Goal: Find specific page/section: Find specific page/section

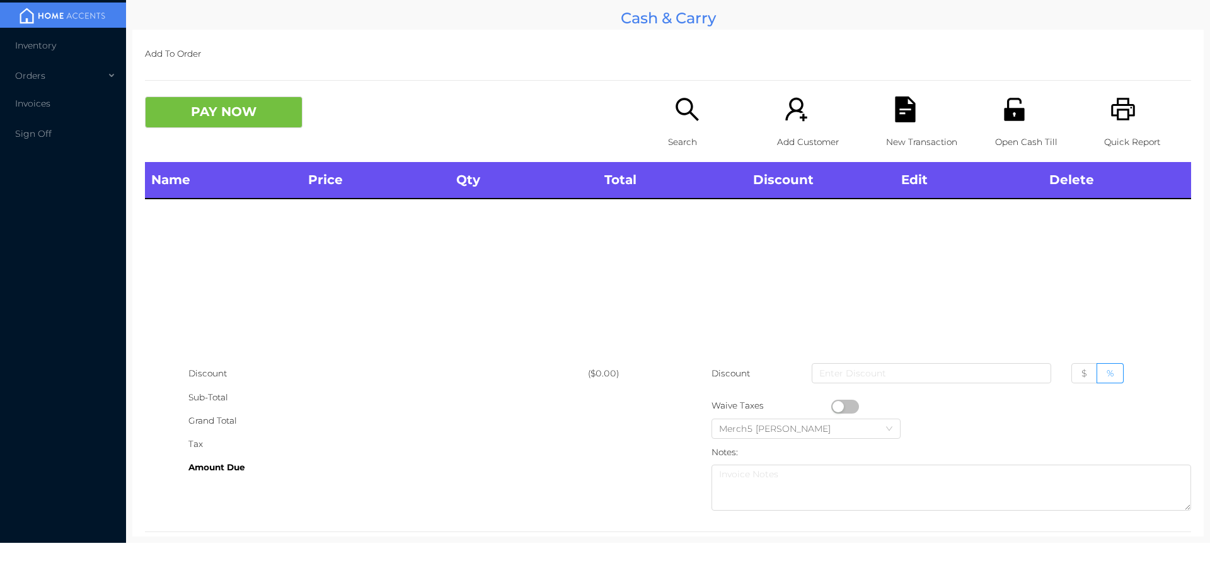
scroll to position [23, 0]
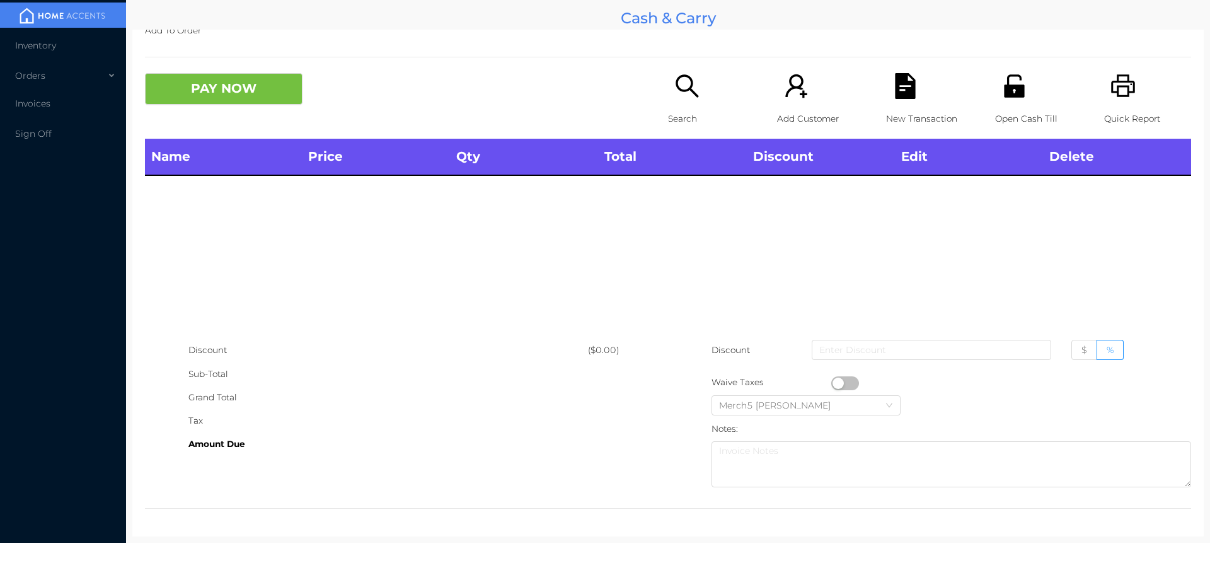
click at [668, 88] on div "Search" at bounding box center [711, 106] width 87 height 66
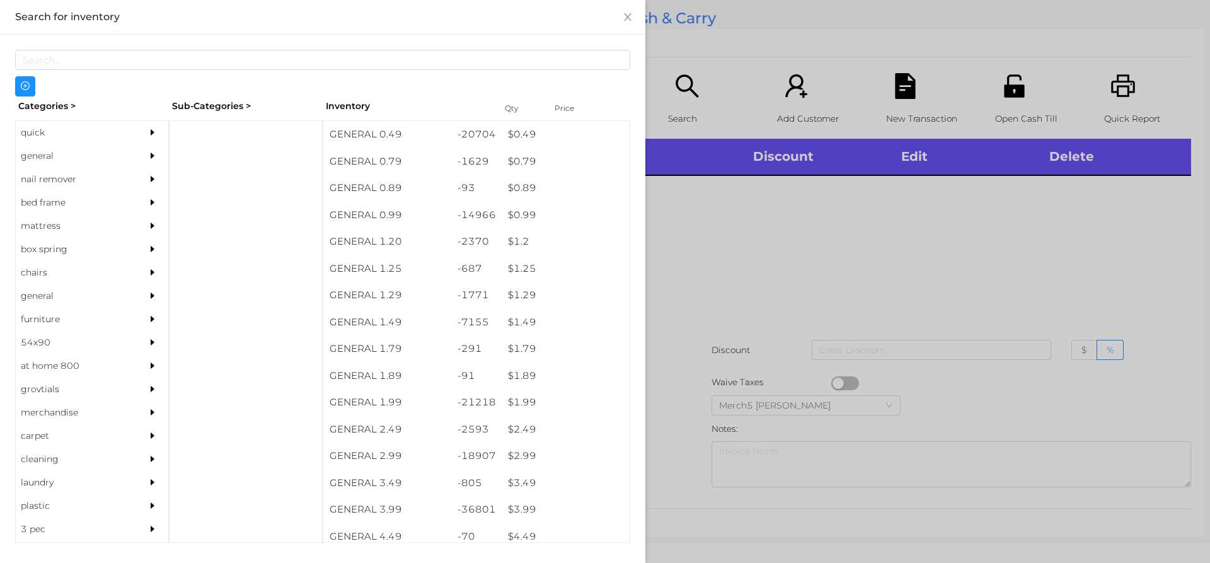
drag, startPoint x: 125, startPoint y: 149, endPoint x: 330, endPoint y: 185, distance: 208.0
click at [132, 151] on div "general" at bounding box center [92, 155] width 152 height 23
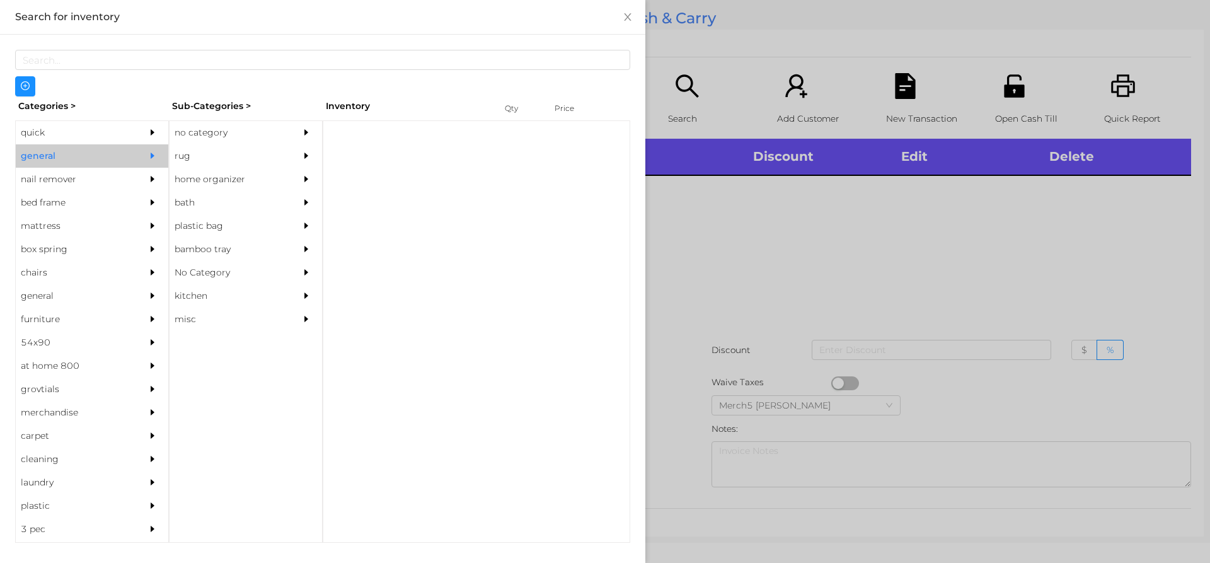
click at [311, 134] on div at bounding box center [309, 132] width 25 height 23
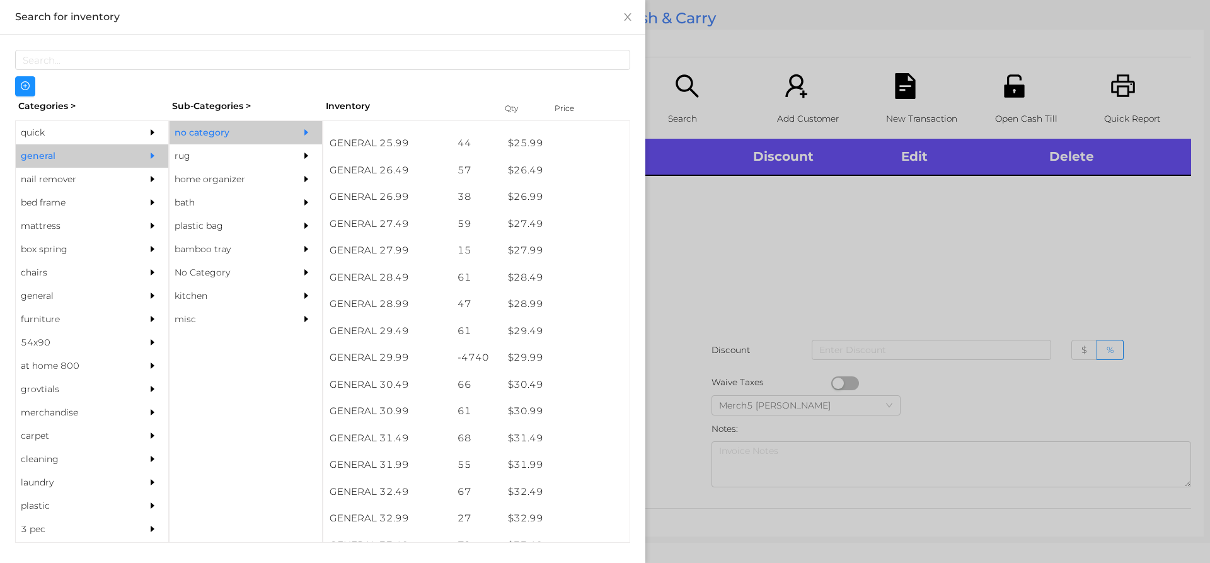
scroll to position [1667, 0]
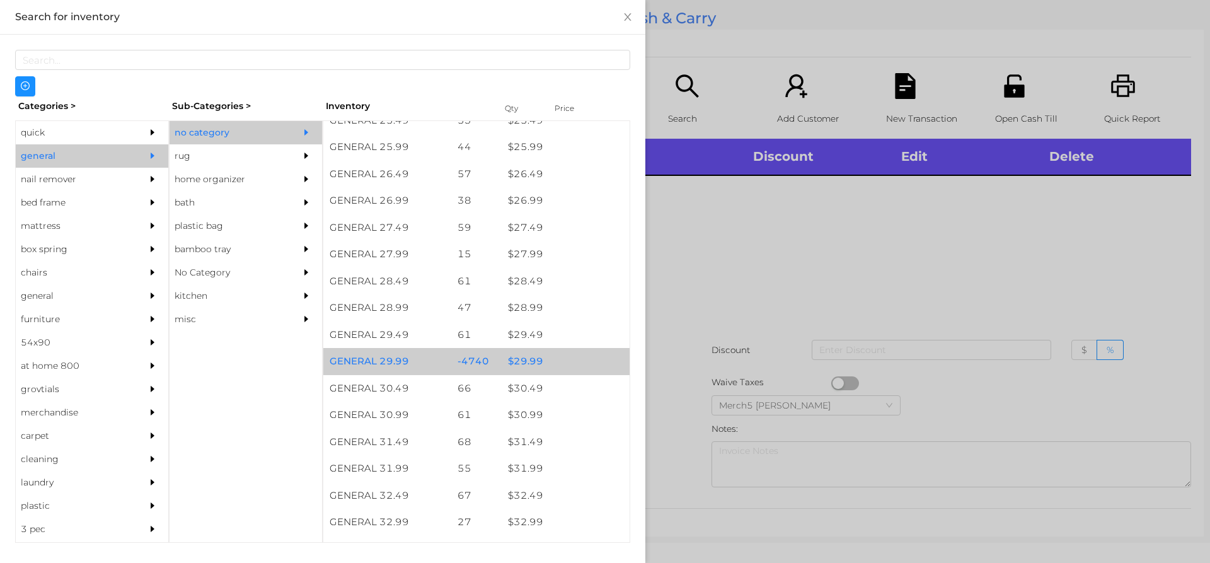
click at [571, 369] on div "$ 29.99" at bounding box center [566, 361] width 128 height 27
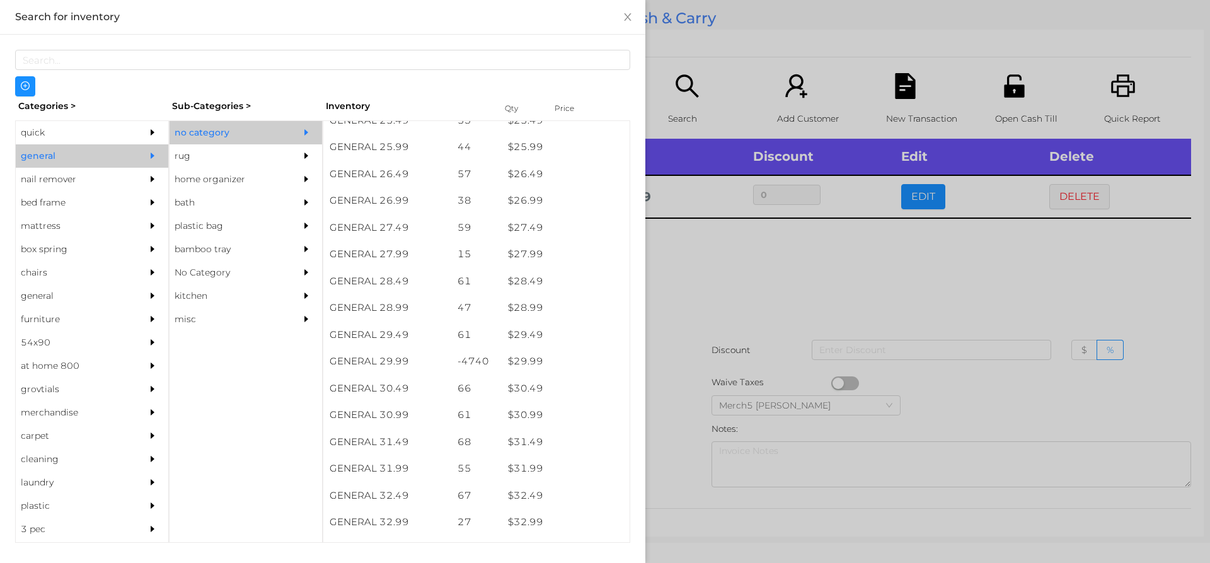
click at [834, 316] on div at bounding box center [605, 281] width 1210 height 563
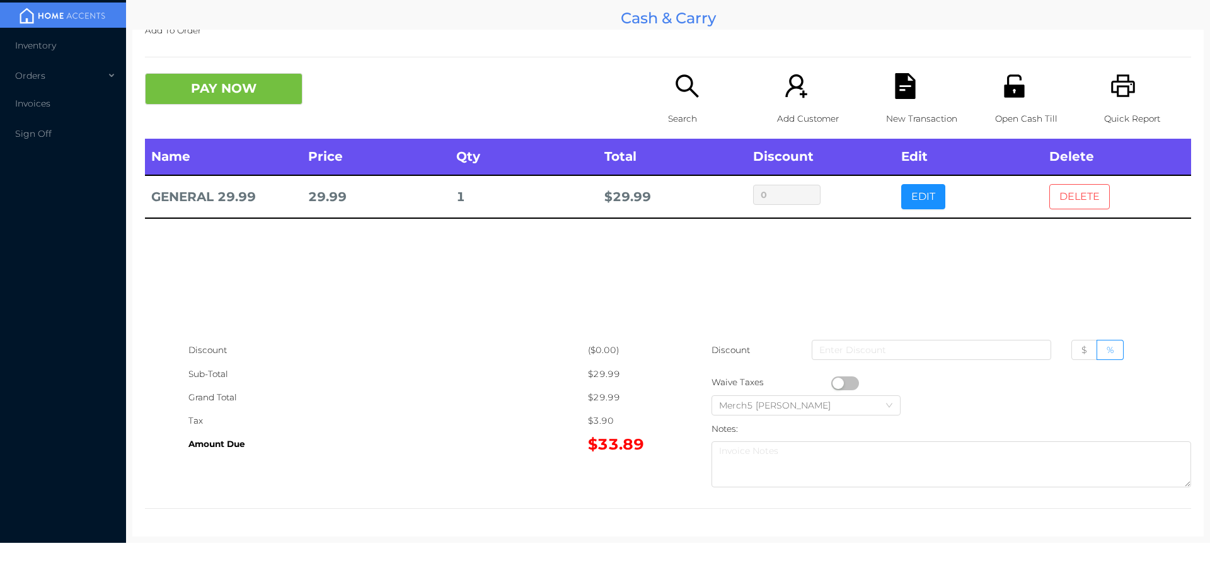
click at [1067, 203] on button "DELETE" at bounding box center [1079, 196] width 60 height 25
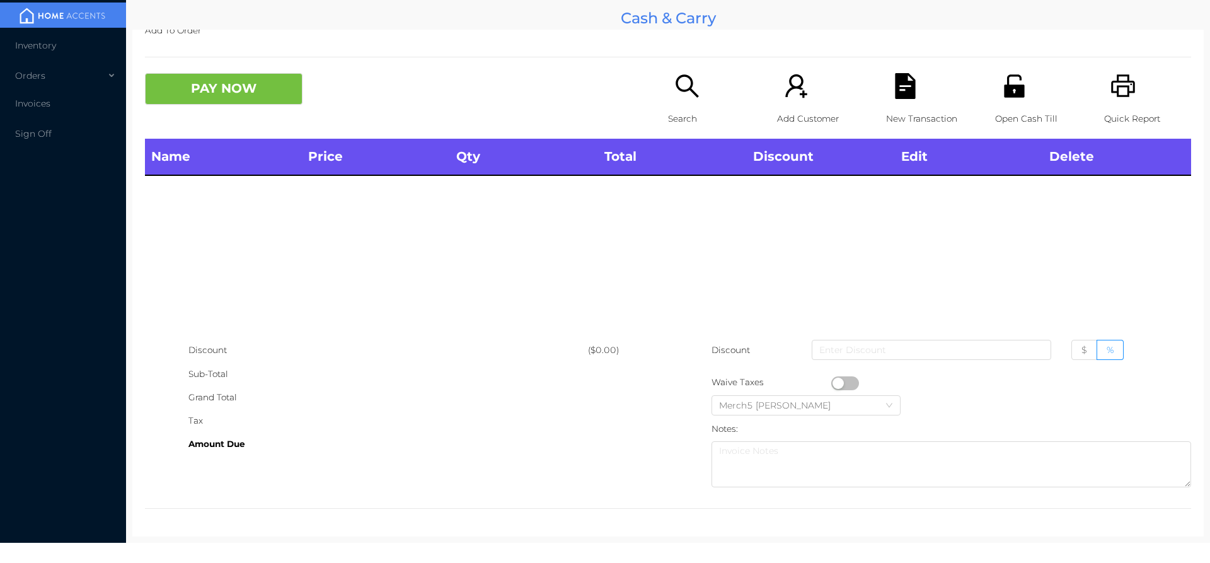
click at [1004, 88] on icon "icon: unlock" at bounding box center [1014, 85] width 20 height 23
click at [682, 91] on icon "icon: search" at bounding box center [687, 86] width 26 height 26
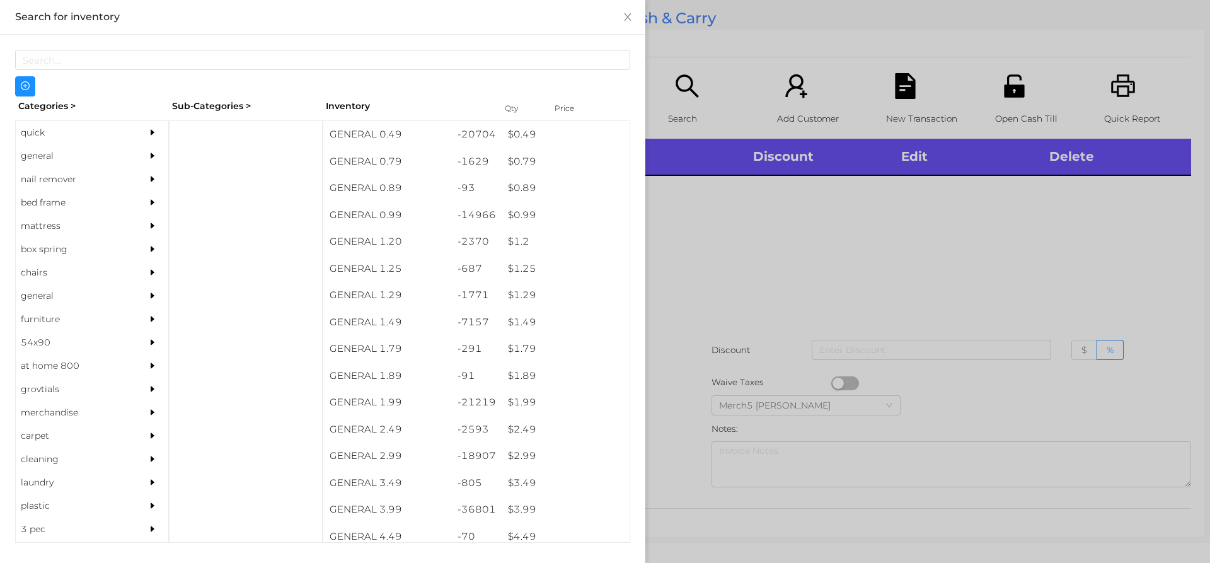
click at [953, 276] on div at bounding box center [605, 281] width 1210 height 563
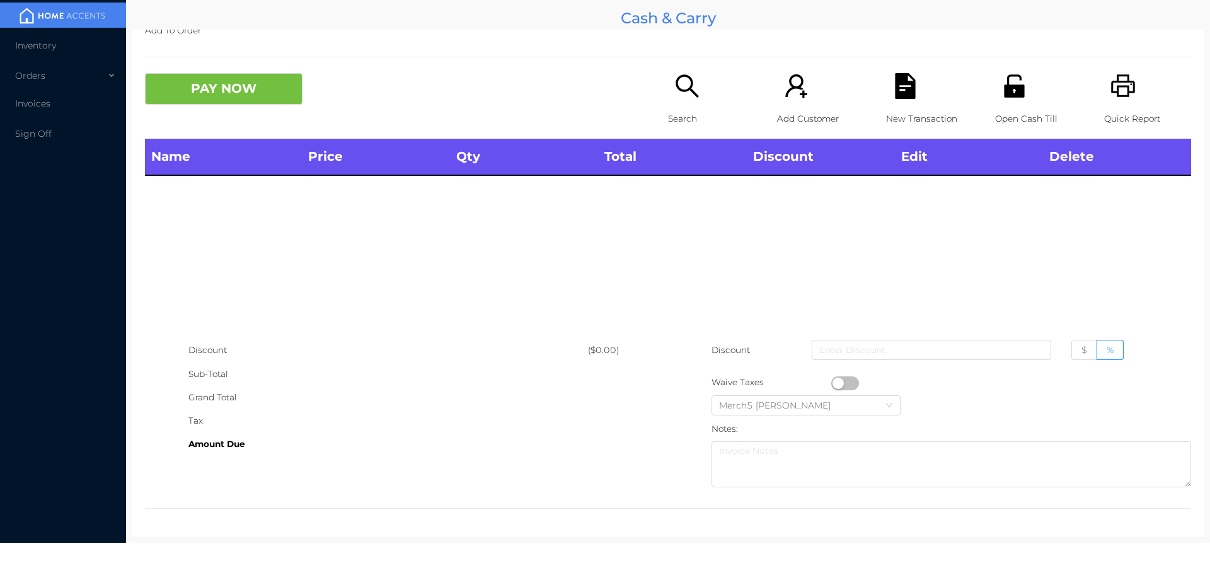
click at [697, 98] on div "Search" at bounding box center [711, 106] width 87 height 66
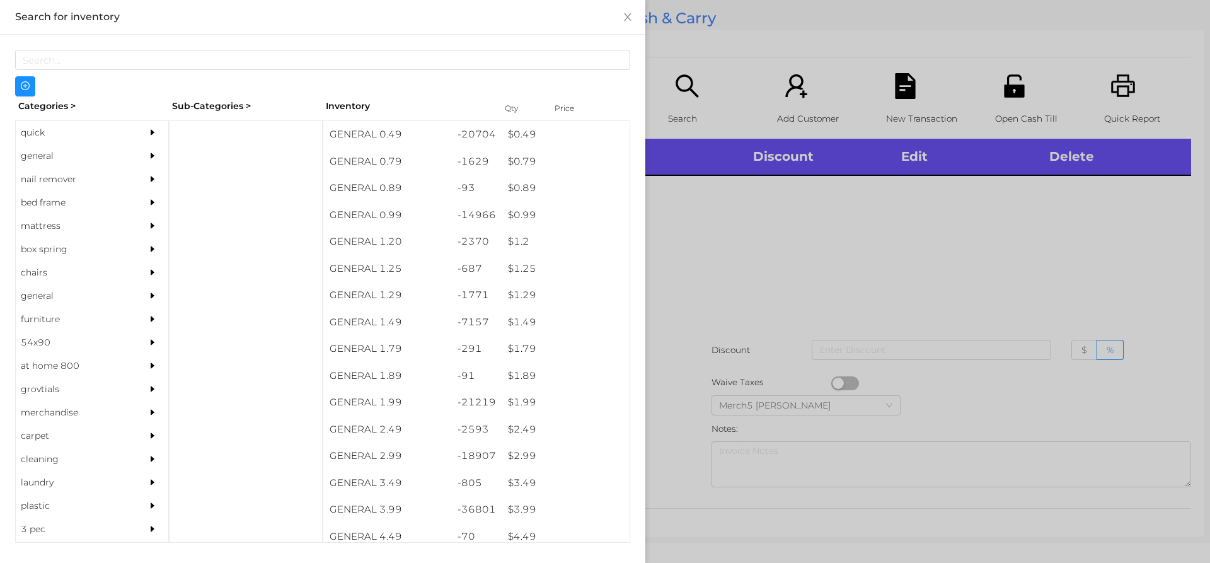
drag, startPoint x: 116, startPoint y: 153, endPoint x: 125, endPoint y: 153, distance: 8.8
click at [117, 153] on div "general" at bounding box center [73, 155] width 115 height 23
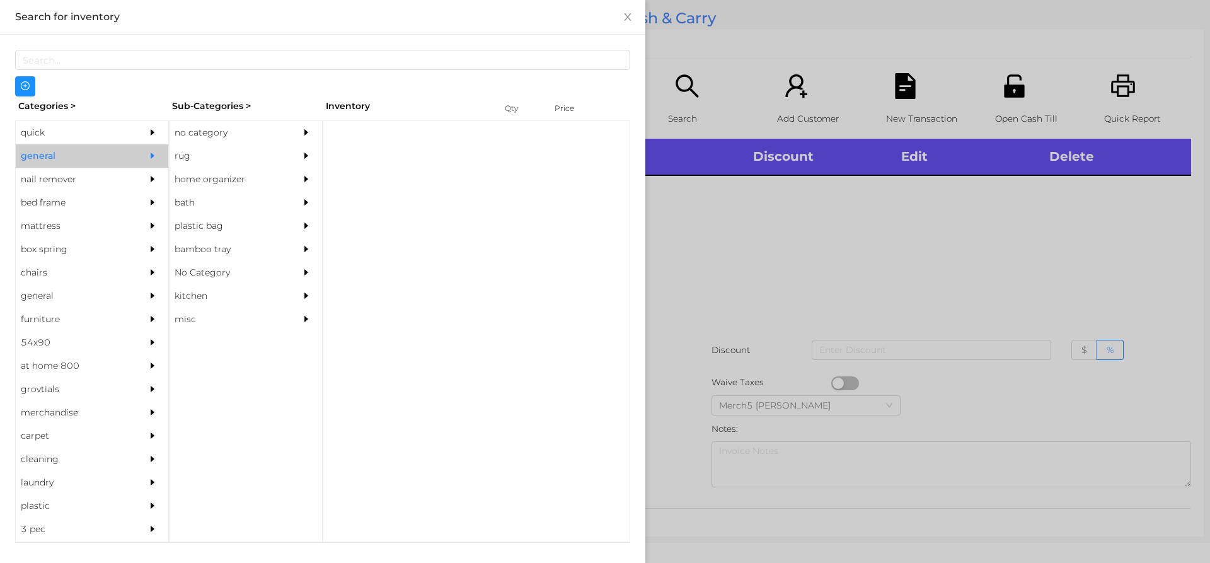
click at [258, 135] on div "no category" at bounding box center [226, 132] width 115 height 23
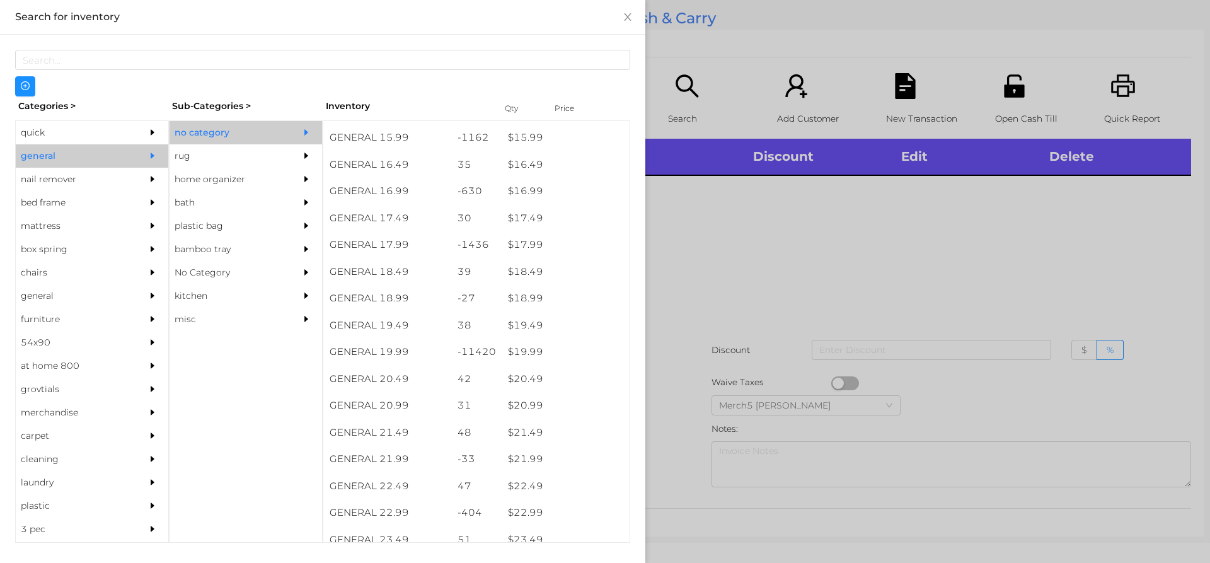
scroll to position [1323, 0]
click at [832, 265] on div at bounding box center [605, 281] width 1210 height 563
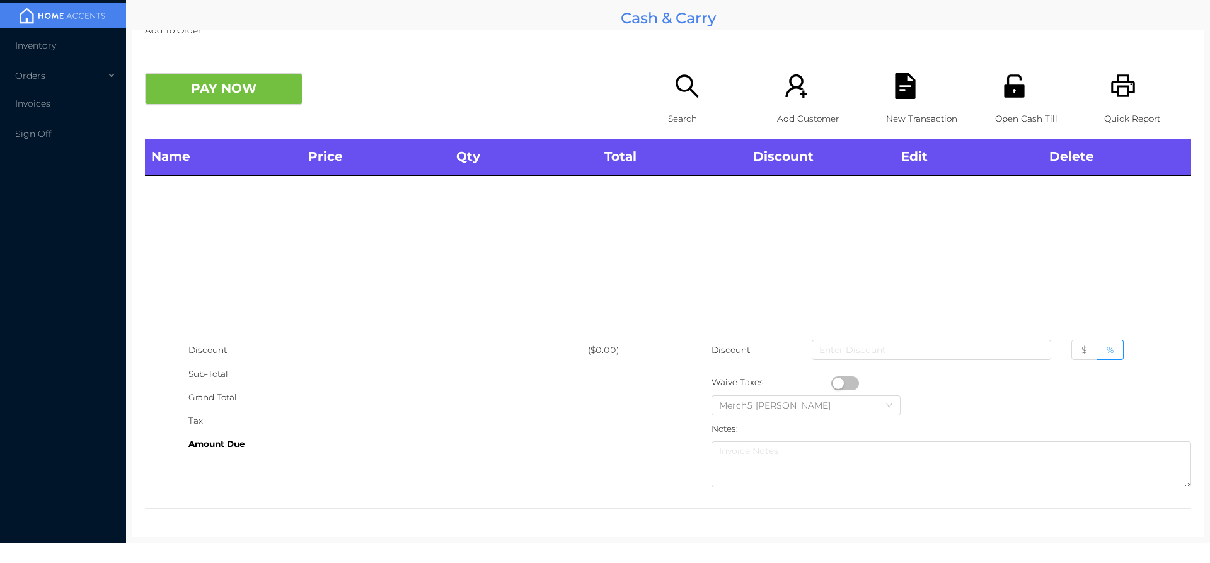
click at [683, 96] on icon "icon: search" at bounding box center [687, 86] width 26 height 26
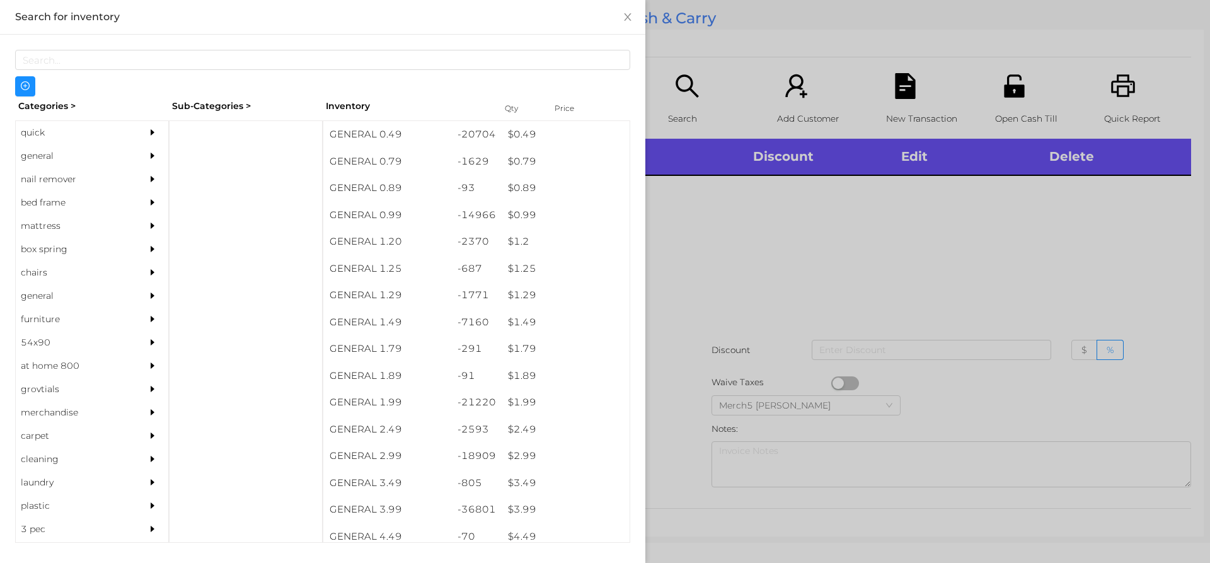
click at [880, 233] on div at bounding box center [605, 281] width 1210 height 563
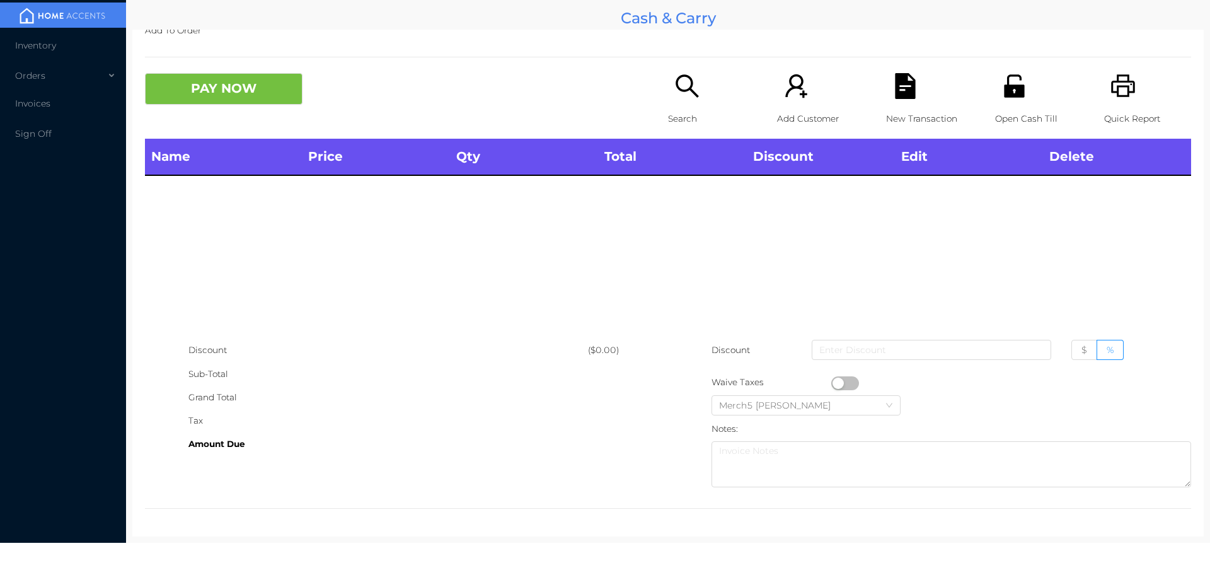
click at [674, 84] on icon "icon: search" at bounding box center [687, 86] width 26 height 26
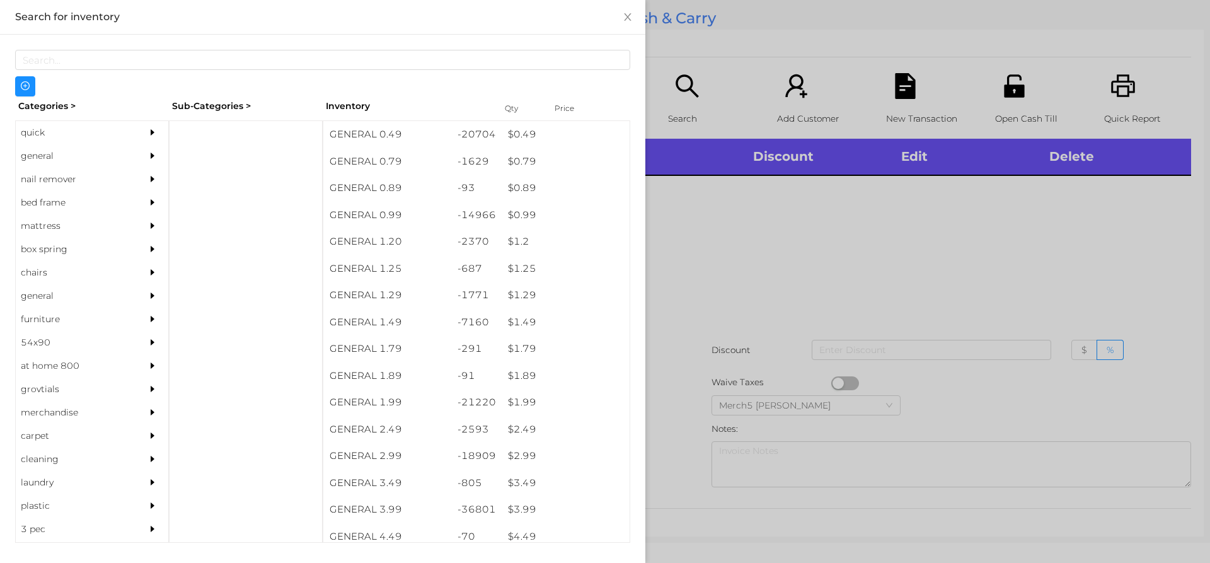
click at [148, 152] on icon "icon: caret-right" at bounding box center [152, 155] width 9 height 9
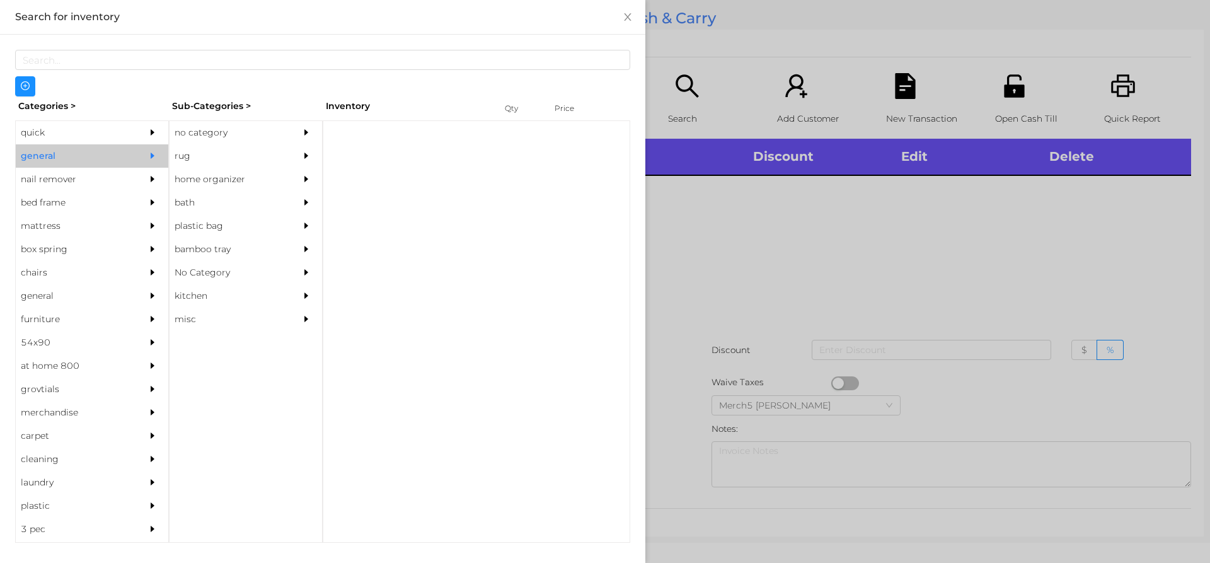
drag, startPoint x: 270, startPoint y: 139, endPoint x: 344, endPoint y: 188, distance: 89.1
click at [270, 139] on div "no category" at bounding box center [226, 132] width 115 height 23
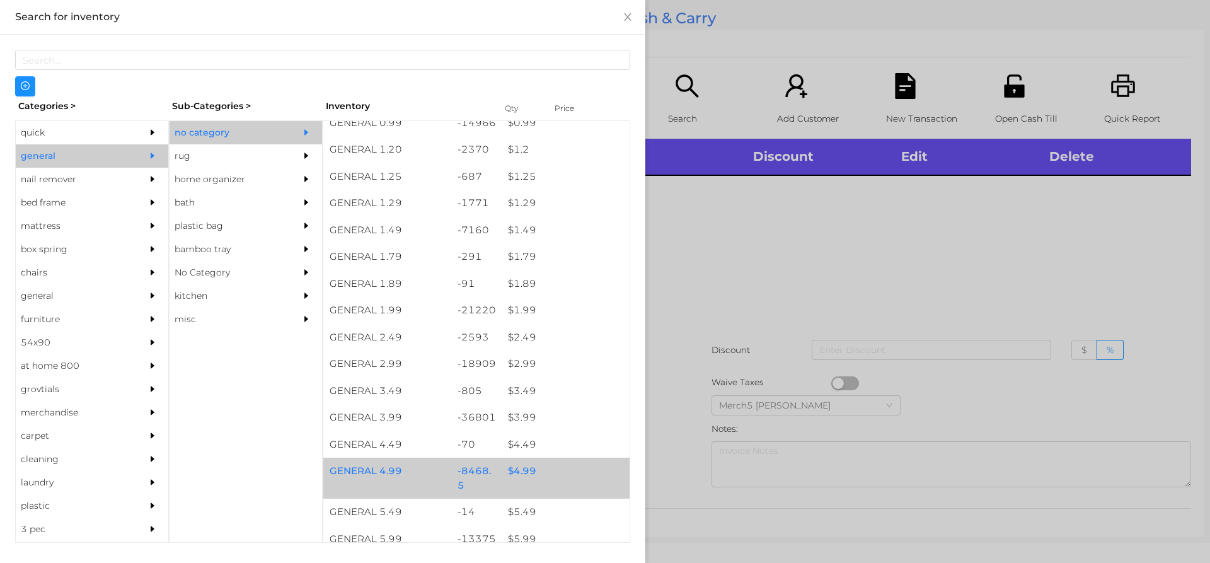
scroll to position [252, 0]
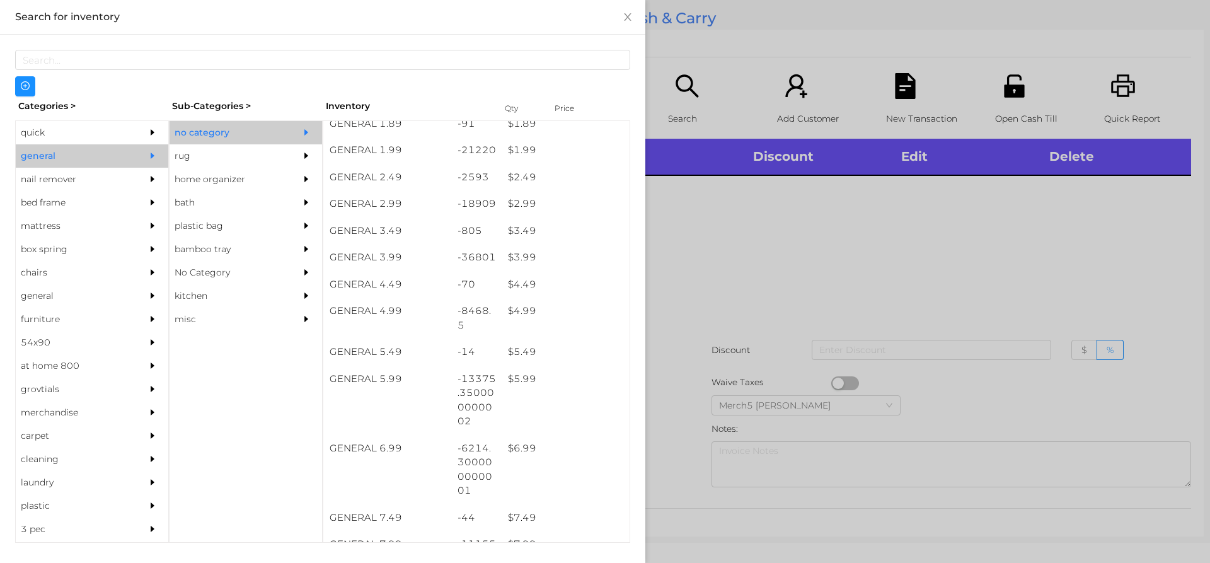
click at [694, 238] on div at bounding box center [605, 281] width 1210 height 563
